Goal: Check status: Check status

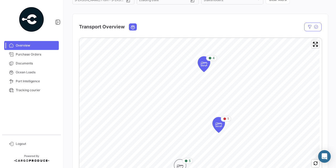
scroll to position [105, 0]
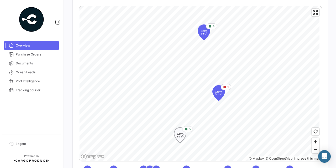
click at [181, 136] on icon "Map marker" at bounding box center [179, 134] width 7 height 11
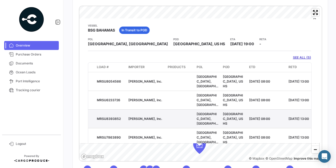
scroll to position [0, 0]
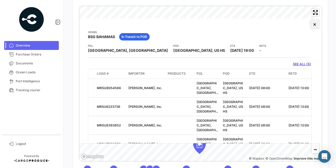
click at [310, 24] on button "×" at bounding box center [314, 24] width 10 height 10
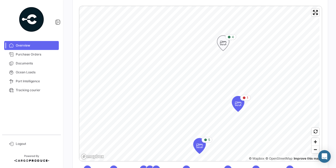
click at [226, 40] on icon "Map marker" at bounding box center [222, 43] width 7 height 11
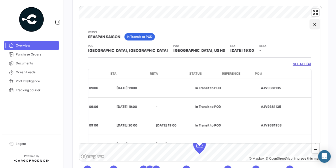
click at [309, 24] on button "×" at bounding box center [314, 24] width 10 height 10
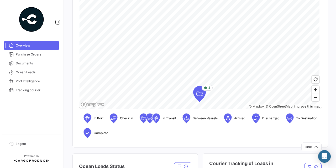
scroll to position [157, 0]
click at [311, 78] on button "button" at bounding box center [315, 79] width 8 height 8
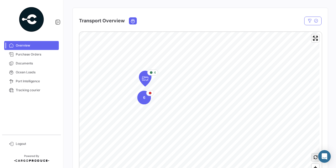
scroll to position [79, 0]
click at [145, 79] on icon "Map marker" at bounding box center [144, 78] width 7 height 11
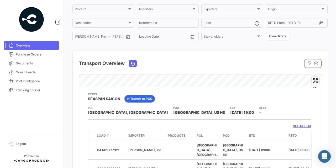
scroll to position [0, 0]
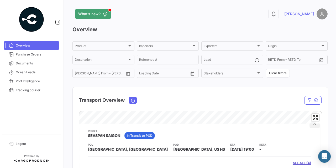
click at [309, 125] on button "×" at bounding box center [314, 122] width 10 height 10
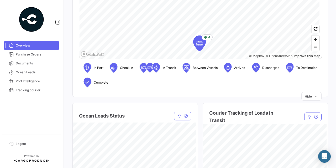
scroll to position [210, 0]
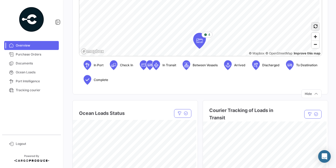
click at [315, 25] on button "button" at bounding box center [315, 27] width 8 height 8
click at [313, 38] on span "Zoom in" at bounding box center [315, 37] width 8 height 8
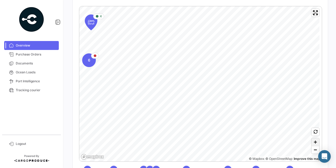
scroll to position [79, 0]
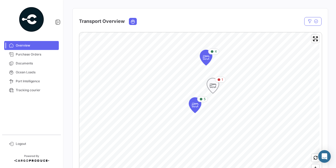
click at [224, 32] on div "4 1 5" at bounding box center [200, 32] width 242 height 0
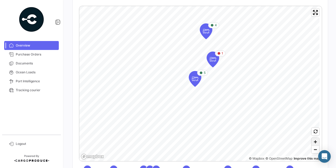
click at [314, 142] on span "Zoom in" at bounding box center [315, 142] width 8 height 8
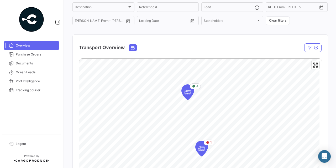
scroll to position [79, 0]
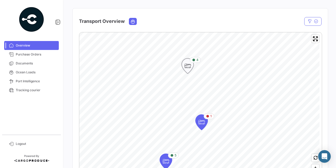
click at [187, 61] on icon "Map marker" at bounding box center [187, 65] width 7 height 11
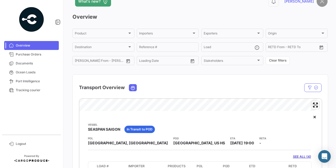
scroll to position [0, 0]
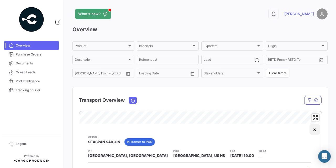
click at [309, 130] on button "×" at bounding box center [314, 129] width 10 height 10
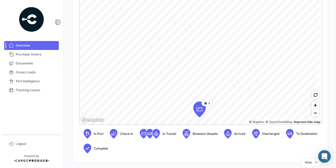
scroll to position [157, 0]
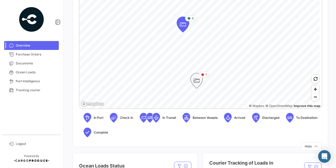
click at [196, 83] on icon "Map marker" at bounding box center [196, 80] width 7 height 11
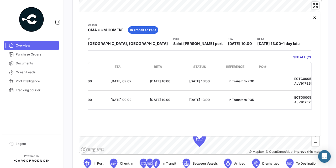
scroll to position [0, 213]
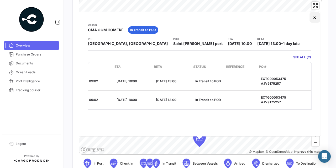
click at [312, 19] on button "×" at bounding box center [314, 17] width 10 height 10
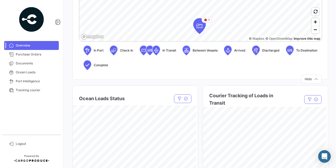
scroll to position [217, 0]
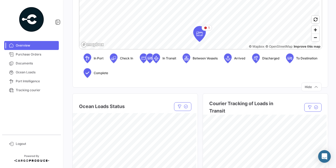
click at [87, 57] on icon at bounding box center [87, 57] width 5 height 11
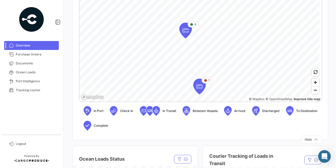
scroll to position [190, 0]
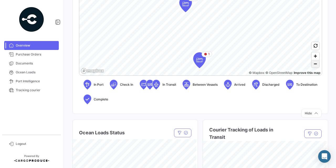
click at [311, 65] on span "Zoom out" at bounding box center [315, 63] width 8 height 7
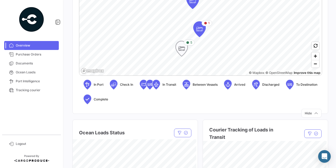
click at [181, 49] on icon "Map marker" at bounding box center [181, 48] width 7 height 11
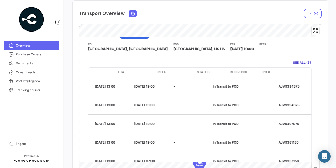
scroll to position [0, 209]
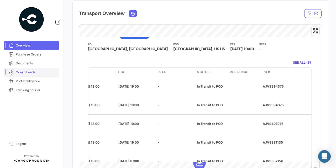
click at [25, 72] on span "Ocean Loads" at bounding box center [36, 72] width 41 height 5
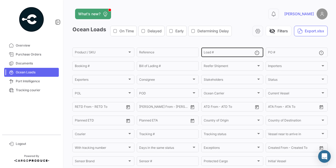
click at [223, 55] on div "Load #" at bounding box center [229, 52] width 51 height 10
paste input "MRSU7587410"
type input "MRSU7587410"
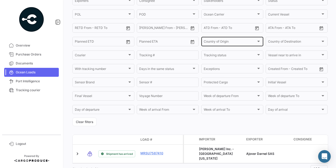
scroll to position [98, 0]
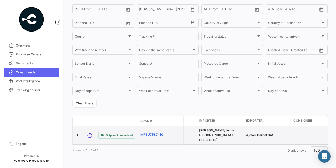
click at [155, 133] on link "MRSU7587410" at bounding box center [153, 134] width 27 height 5
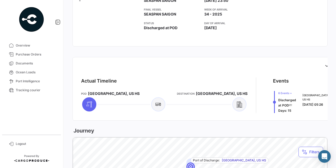
scroll to position [210, 0]
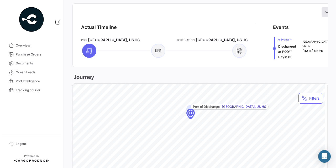
click at [324, 12] on icon at bounding box center [326, 11] width 5 height 5
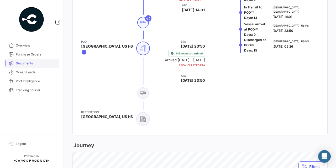
scroll to position [315, 0]
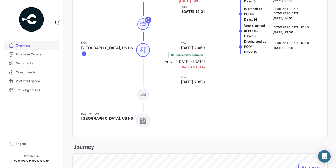
click at [25, 48] on link "Overview" at bounding box center [31, 45] width 55 height 9
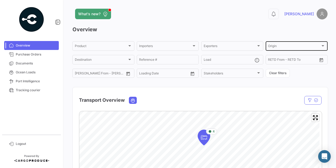
click at [291, 47] on div "Origin" at bounding box center [294, 47] width 52 height 4
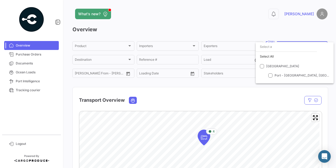
click at [241, 23] on div at bounding box center [168, 84] width 336 height 168
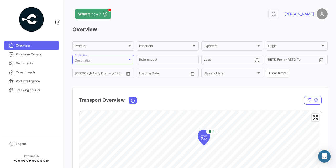
click at [127, 60] on div at bounding box center [129, 59] width 5 height 4
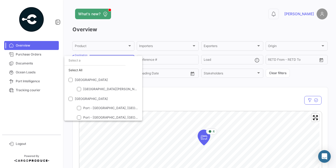
scroll to position [2, 0]
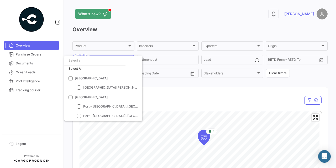
click at [157, 24] on div at bounding box center [168, 84] width 336 height 168
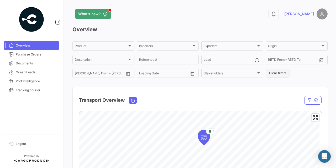
click at [278, 71] on button "Clear filters" at bounding box center [277, 73] width 24 height 9
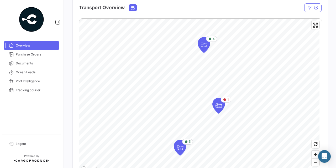
scroll to position [105, 0]
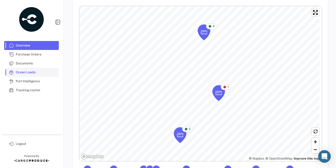
click at [22, 72] on span "Ocean Loads" at bounding box center [36, 72] width 41 height 5
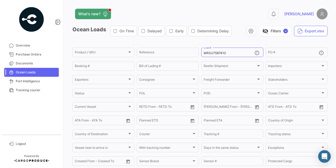
scroll to position [101, 0]
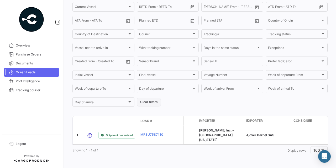
click at [147, 104] on button "Clear filters" at bounding box center [149, 102] width 24 height 9
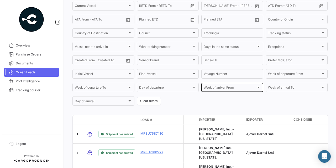
scroll to position [0, 0]
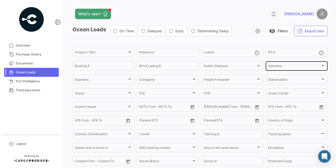
click at [313, 66] on div "Importers" at bounding box center [294, 67] width 52 height 4
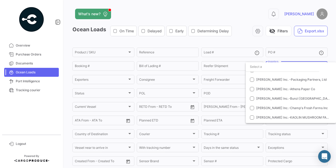
scroll to position [79, 0]
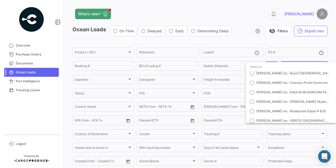
click at [238, 14] on div at bounding box center [168, 84] width 336 height 168
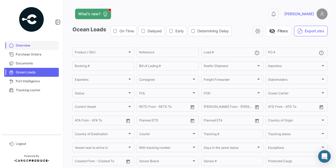
click at [24, 45] on span "Overview" at bounding box center [36, 45] width 41 height 5
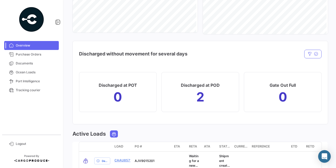
scroll to position [511, 0]
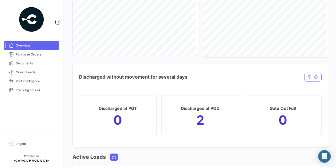
click at [298, 112] on mat-card "Gate Out Full 0" at bounding box center [283, 115] width 78 height 40
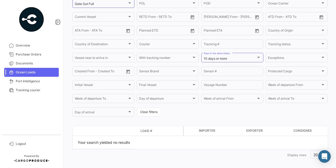
scroll to position [96, 0]
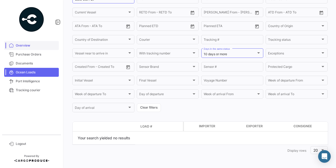
click at [30, 47] on span "Overview" at bounding box center [36, 45] width 41 height 5
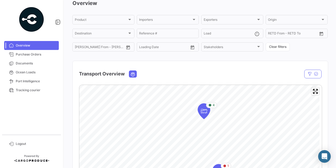
scroll to position [26, 0]
